Goal: Task Accomplishment & Management: Use online tool/utility

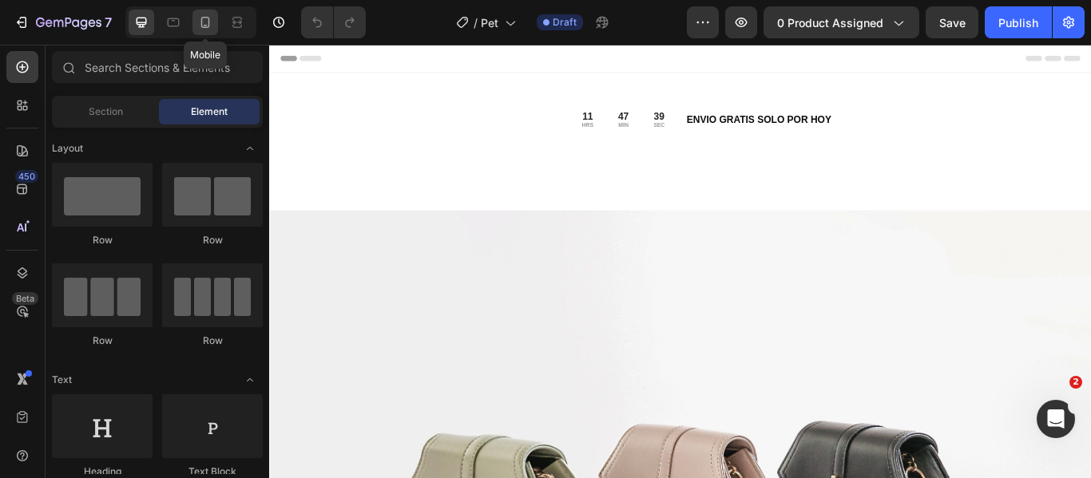
click at [200, 28] on icon at bounding box center [205, 22] width 16 height 16
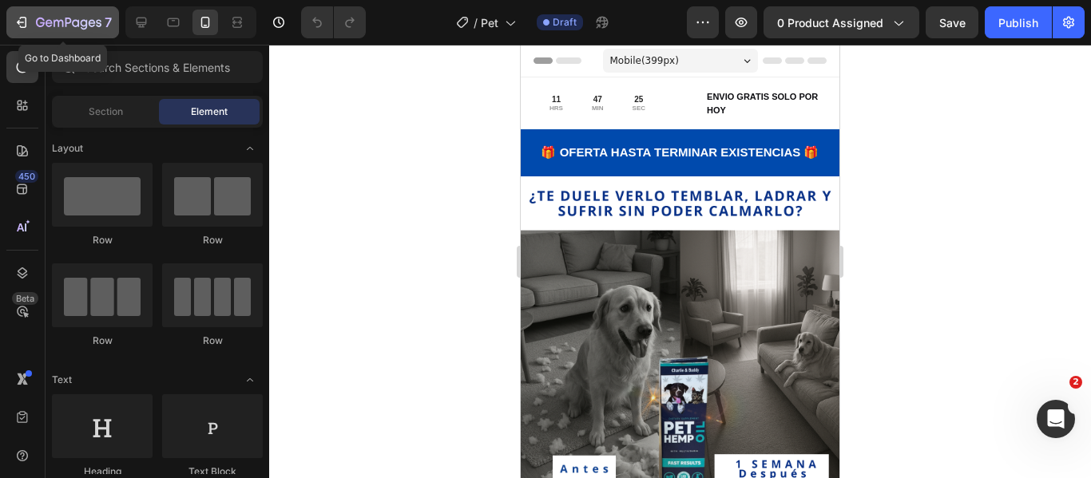
click at [46, 19] on icon "button" at bounding box center [68, 24] width 65 height 14
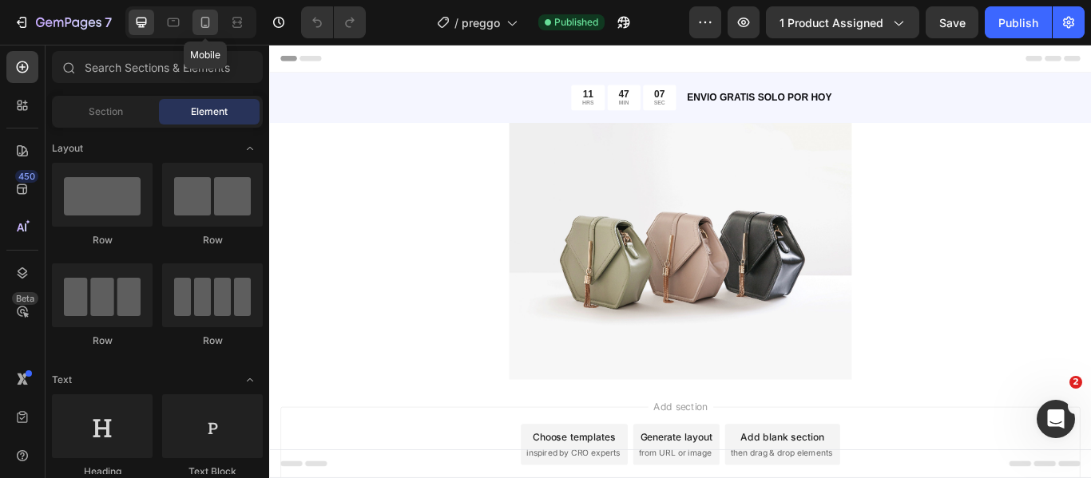
click at [204, 24] on icon at bounding box center [205, 22] width 16 height 16
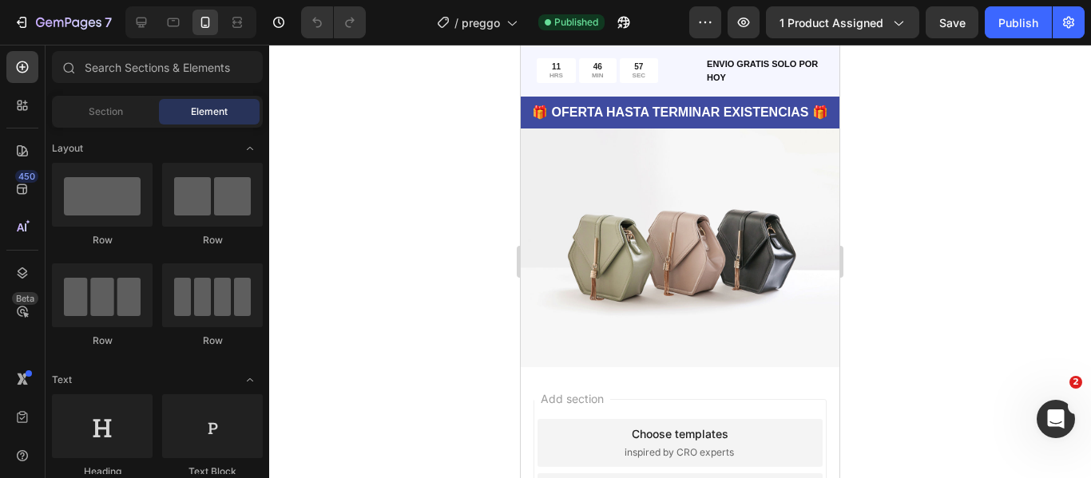
click at [759, 252] on img at bounding box center [680, 247] width 319 height 239
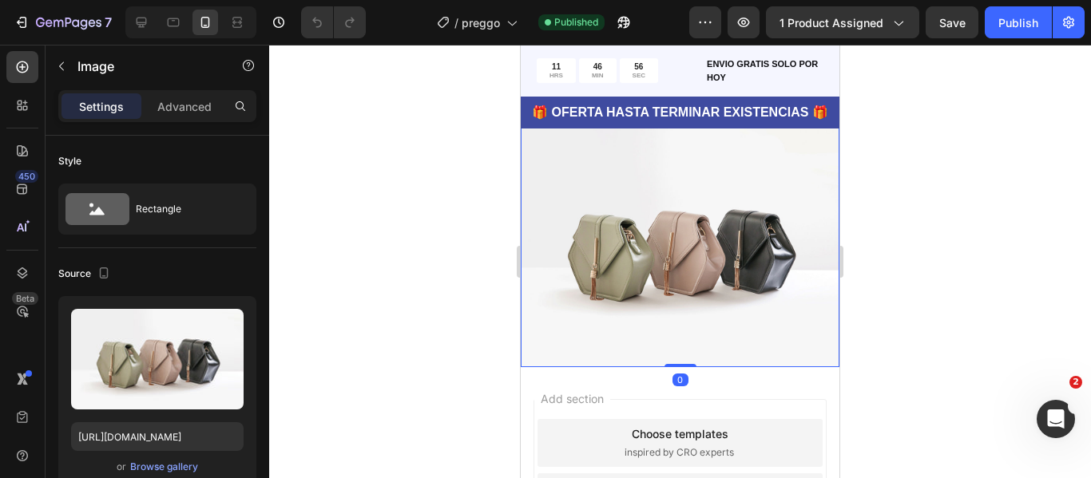
scroll to position [3135, 0]
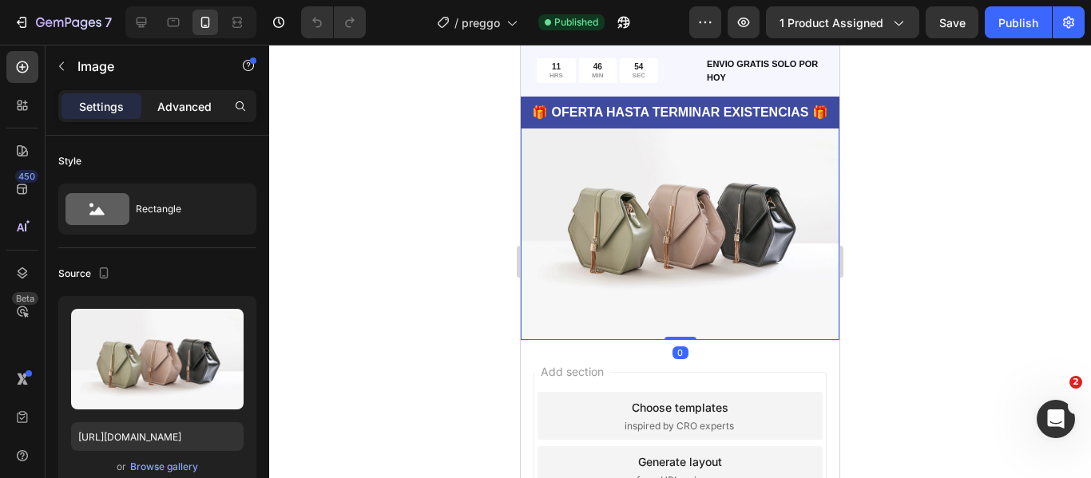
click at [179, 117] on div "Advanced" at bounding box center [185, 106] width 80 height 26
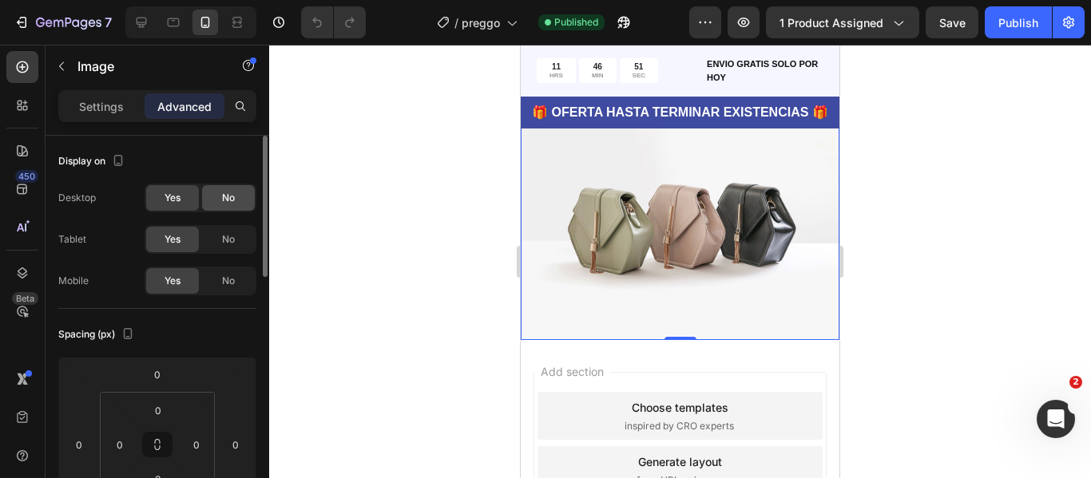
click at [213, 207] on div "No" at bounding box center [228, 198] width 53 height 26
click at [165, 208] on div "Yes" at bounding box center [172, 198] width 53 height 26
click at [237, 241] on div "No" at bounding box center [228, 240] width 53 height 26
click at [222, 276] on span "No" at bounding box center [228, 281] width 13 height 14
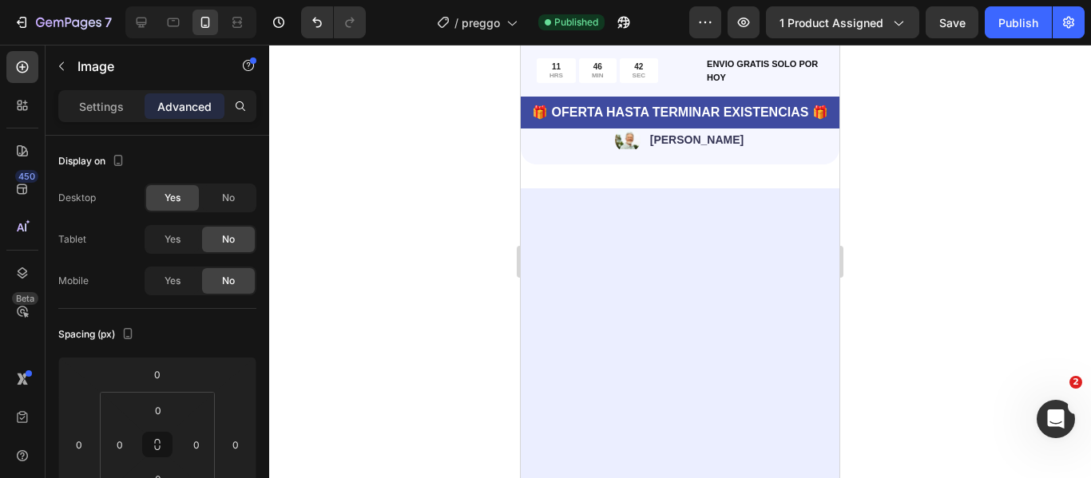
scroll to position [1693, 0]
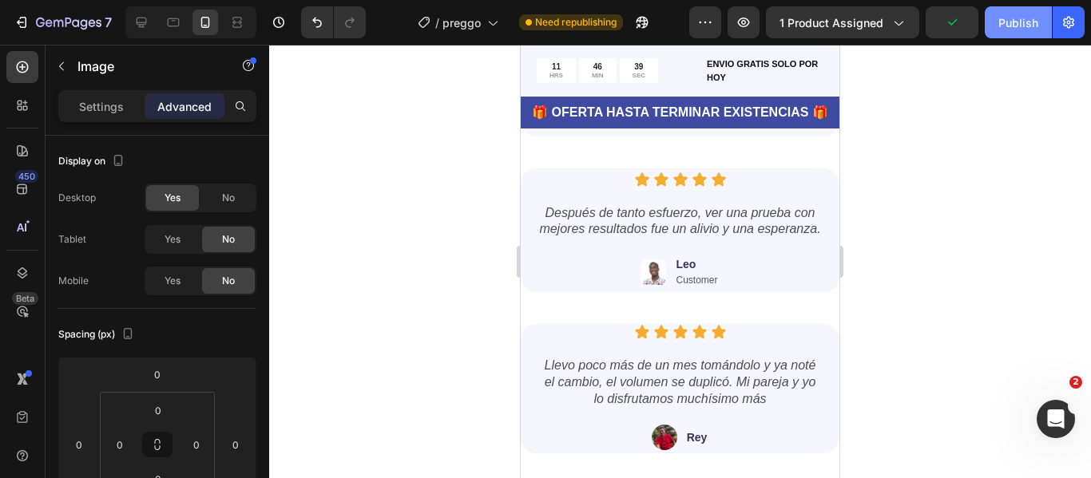
click at [1010, 34] on button "Publish" at bounding box center [1018, 22] width 67 height 32
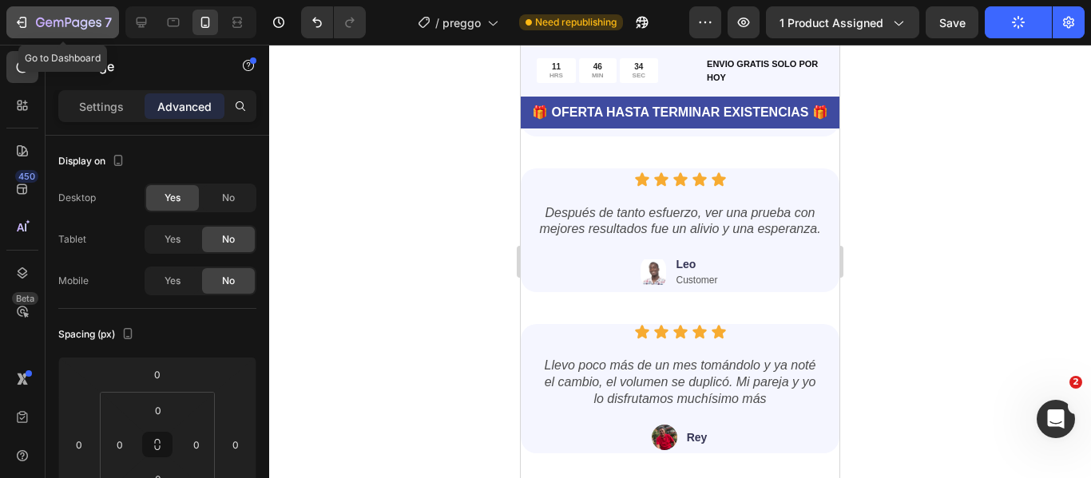
click at [47, 30] on div "7" at bounding box center [74, 22] width 76 height 19
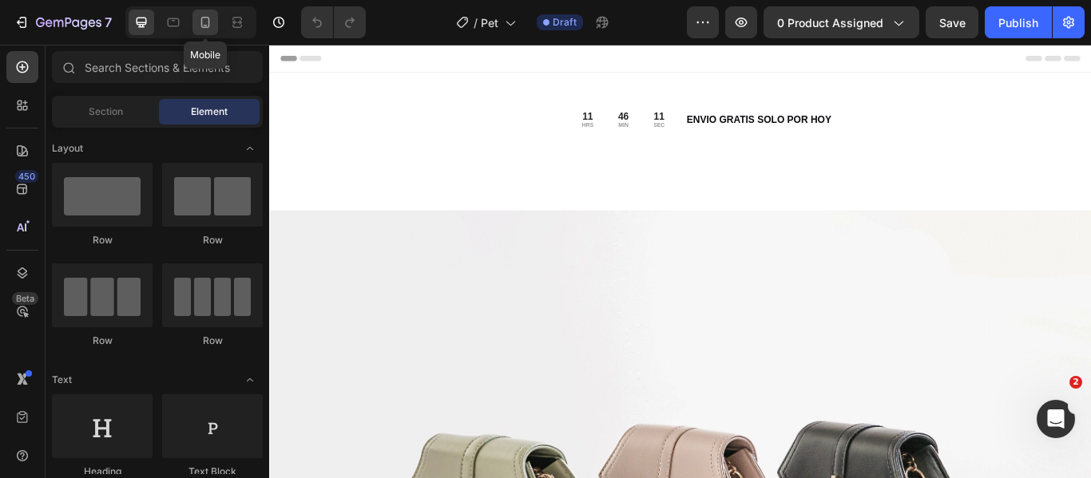
click at [208, 25] on icon at bounding box center [205, 22] width 16 height 16
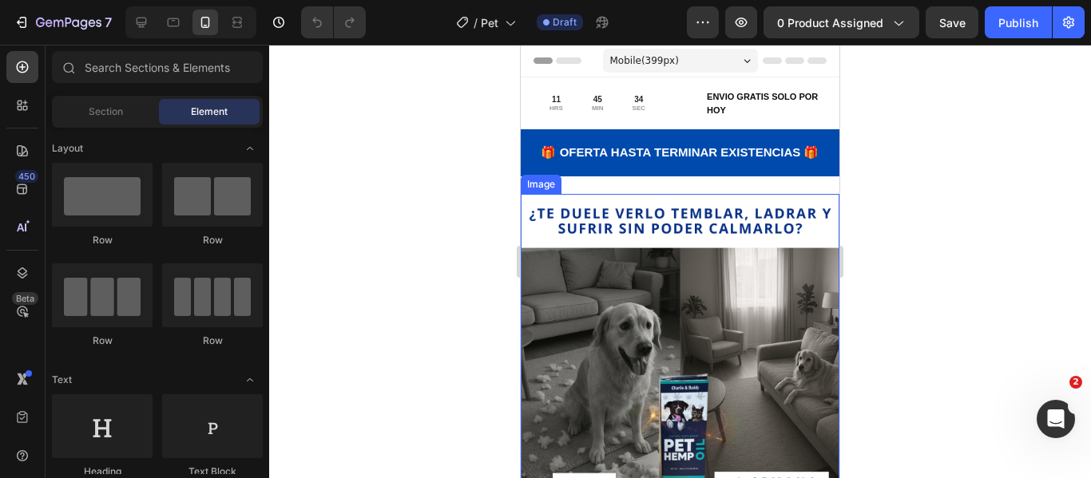
click at [669, 216] on img at bounding box center [680, 353] width 319 height 319
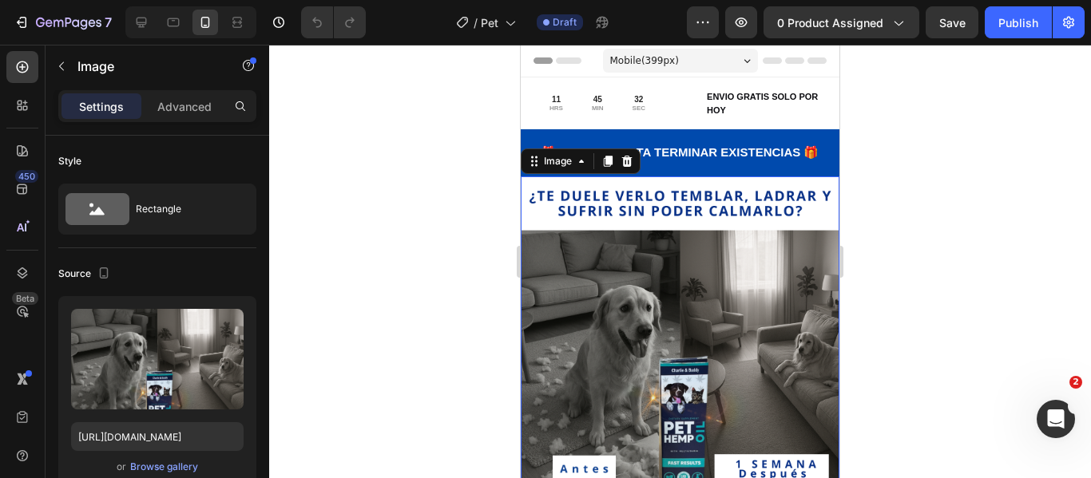
click at [639, 207] on img at bounding box center [680, 336] width 319 height 319
click at [706, 208] on img at bounding box center [680, 336] width 319 height 319
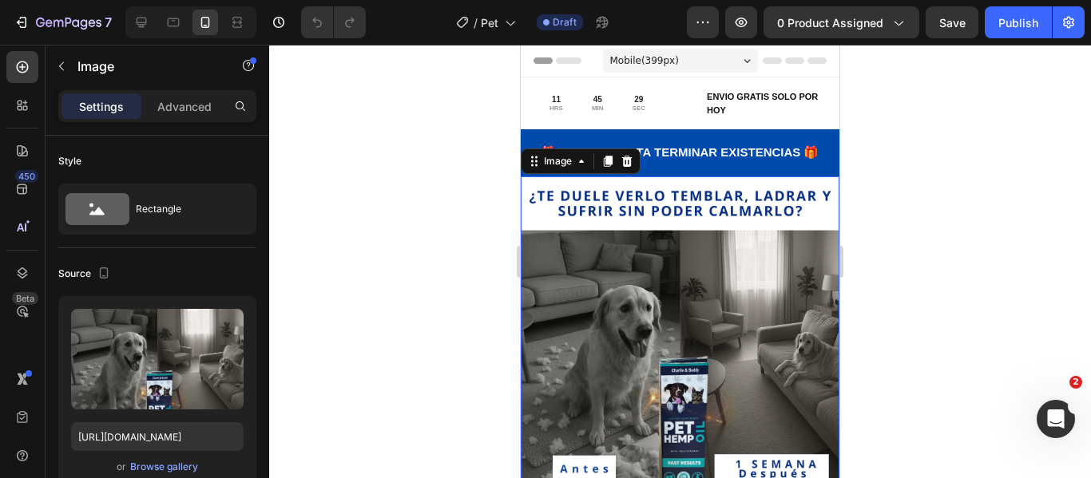
click at [706, 208] on img at bounding box center [680, 336] width 319 height 319
click at [799, 238] on img at bounding box center [680, 336] width 319 height 319
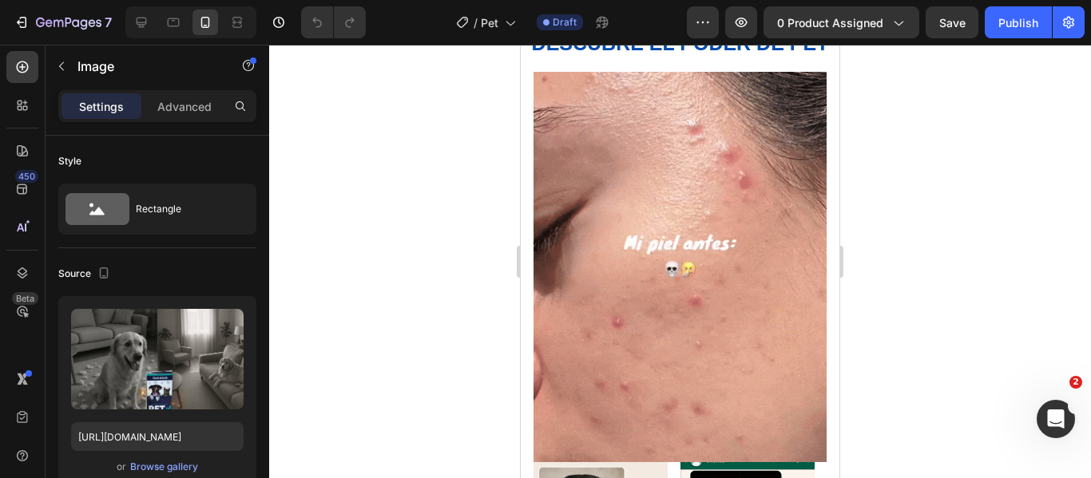
scroll to position [1483, 0]
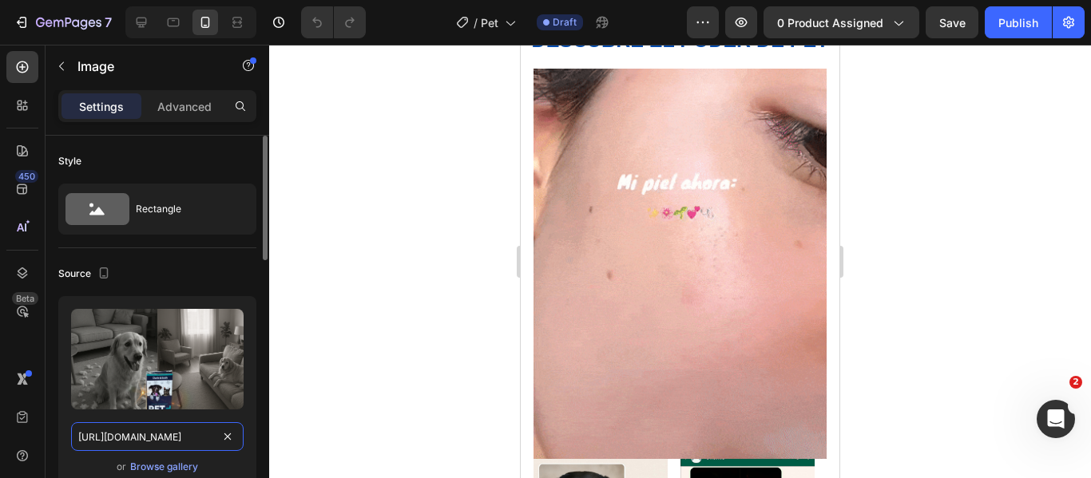
click at [129, 437] on input "https://i.imgur.com/vK19VwY.png" at bounding box center [157, 437] width 173 height 29
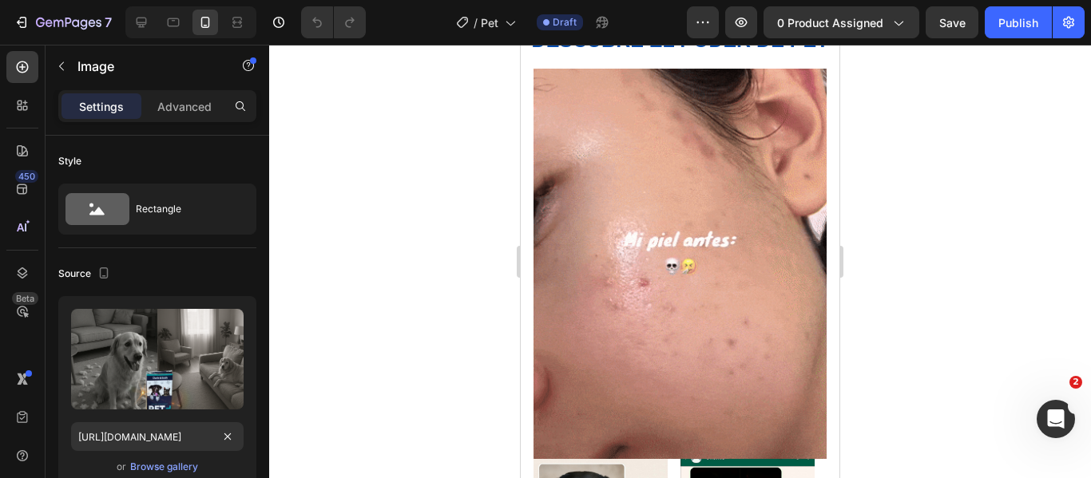
click at [331, 419] on div at bounding box center [680, 262] width 822 height 434
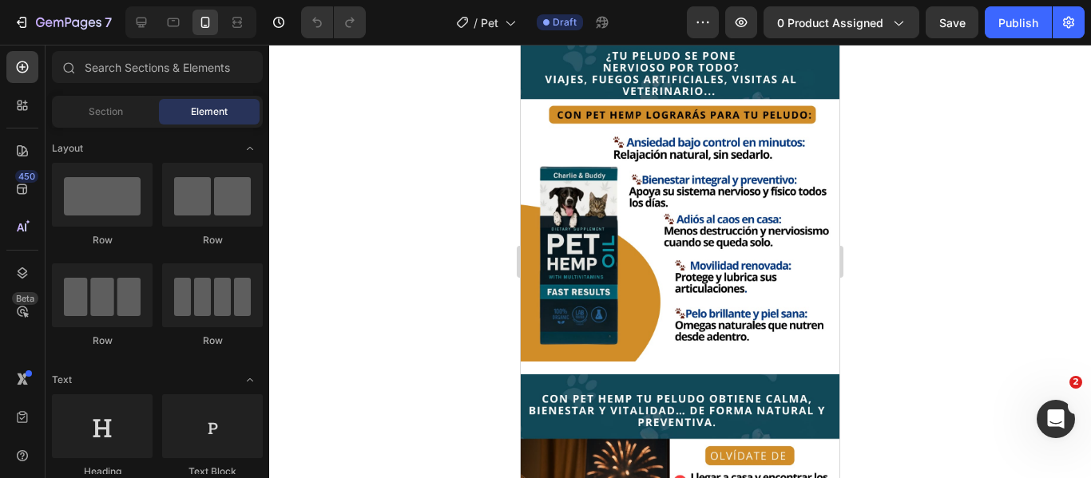
scroll to position [500, 0]
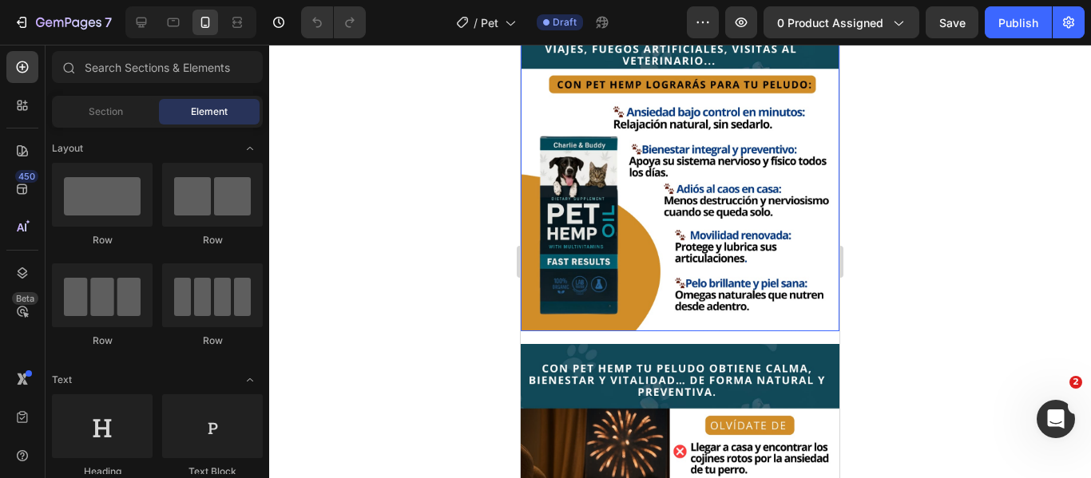
click at [556, 213] on img at bounding box center [680, 172] width 319 height 319
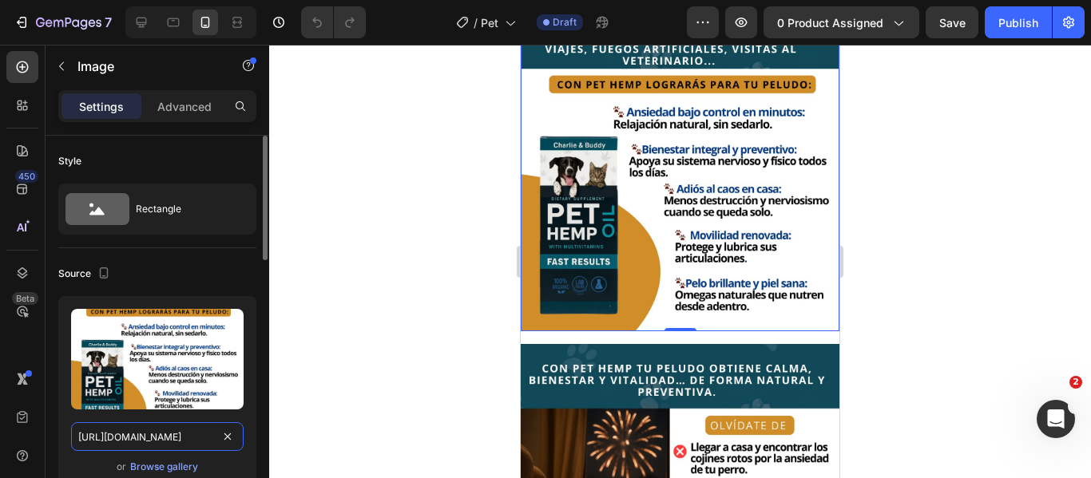
click at [173, 436] on input "https://i.imgur.com/FcLN1ww.jpeg" at bounding box center [157, 437] width 173 height 29
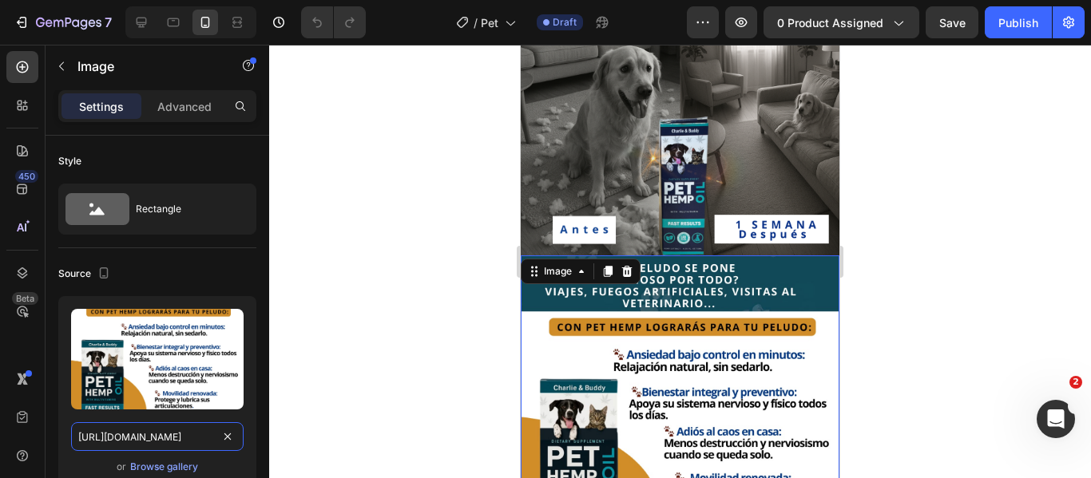
scroll to position [258, 0]
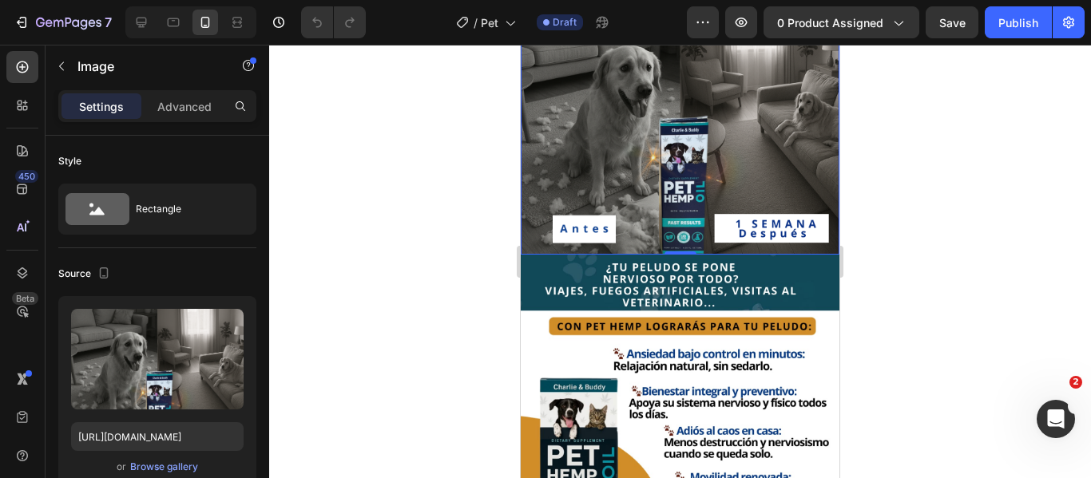
click at [771, 170] on img at bounding box center [680, 95] width 319 height 319
click at [168, 435] on input "https://i.imgur.com/vK19VwY.png" at bounding box center [157, 437] width 173 height 29
click at [339, 261] on div at bounding box center [680, 262] width 822 height 434
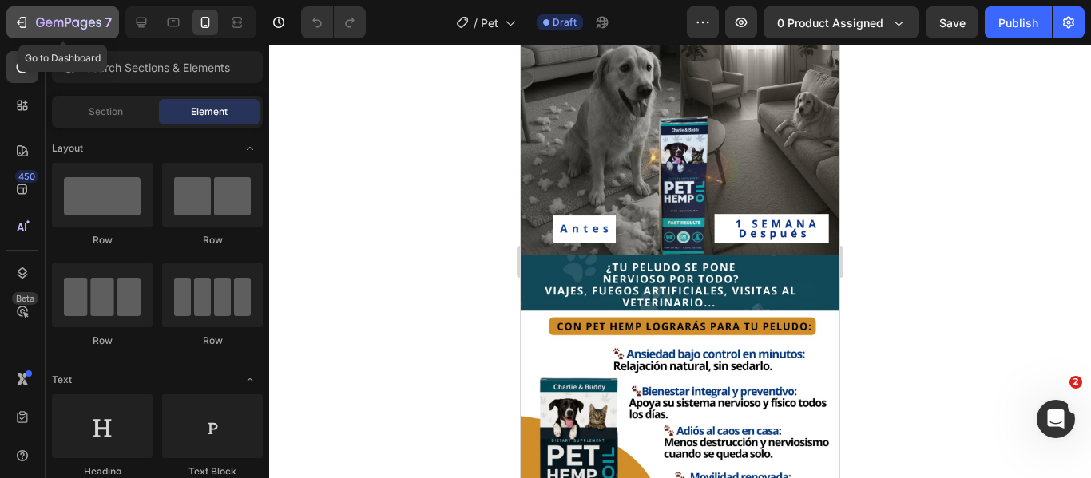
click at [83, 24] on icon "button" at bounding box center [68, 24] width 65 height 14
